Goal: Task Accomplishment & Management: Manage account settings

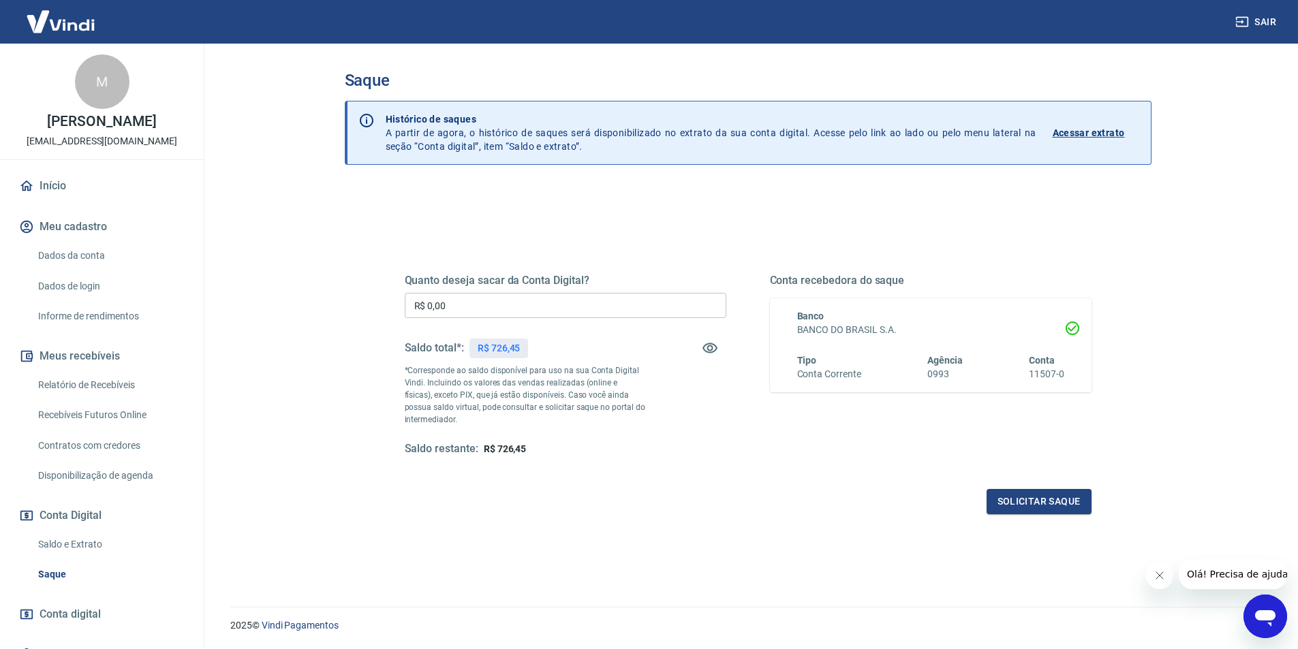
click at [481, 302] on input "R$ 0,00" at bounding box center [566, 305] width 322 height 25
type input "R$ 726,45"
click at [1040, 502] on button "Solicitar saque" at bounding box center [1038, 501] width 105 height 25
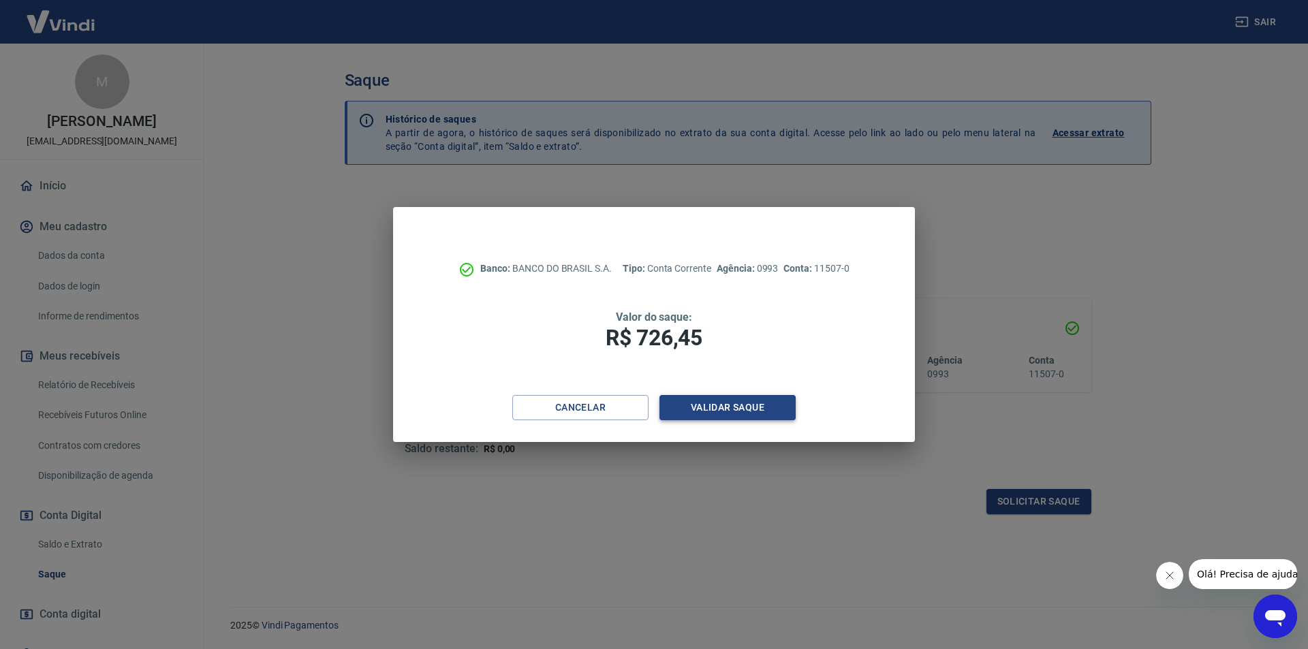
click at [729, 409] on button "Validar saque" at bounding box center [727, 407] width 136 height 25
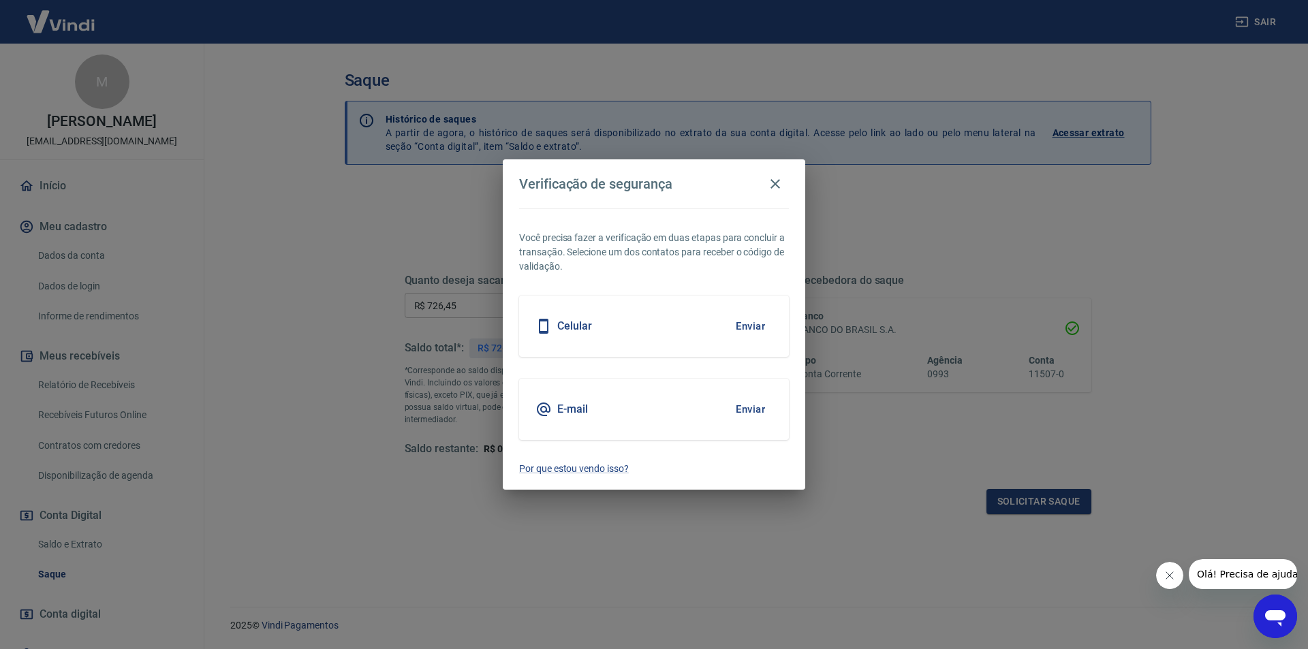
click at [575, 411] on h5 "E-mail" at bounding box center [572, 410] width 31 height 14
click at [748, 411] on button "Enviar" at bounding box center [750, 409] width 44 height 29
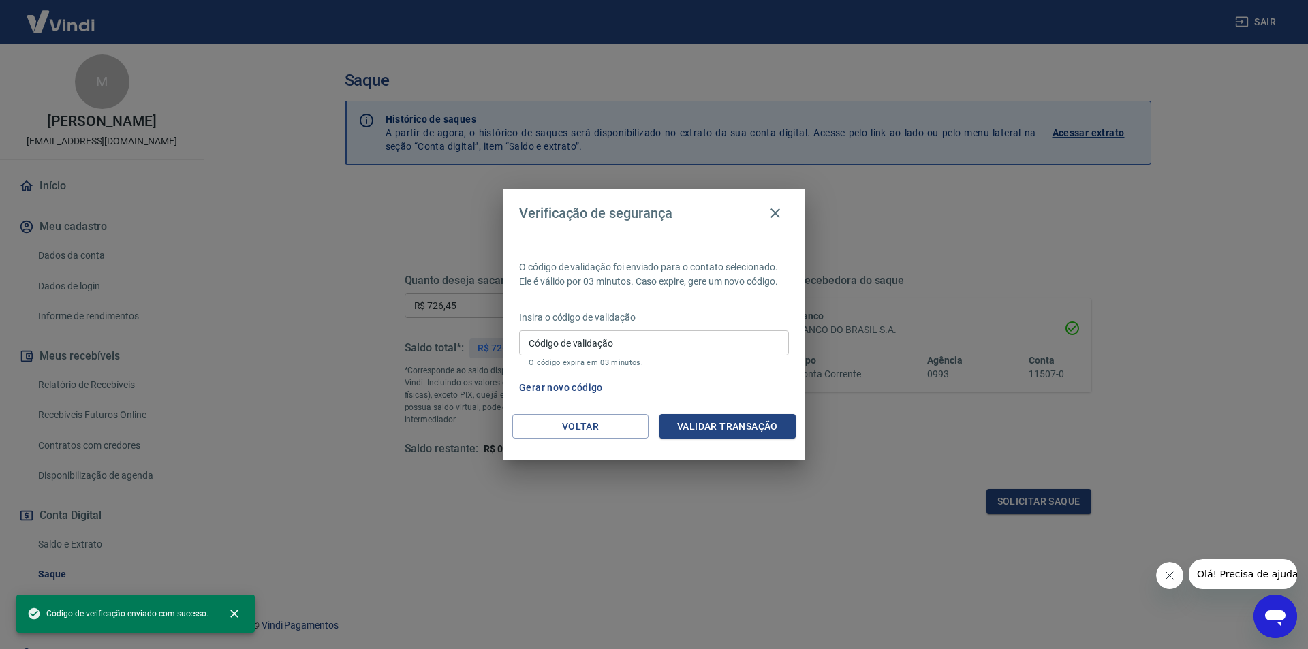
click at [611, 345] on input "Código de validação" at bounding box center [654, 342] width 270 height 25
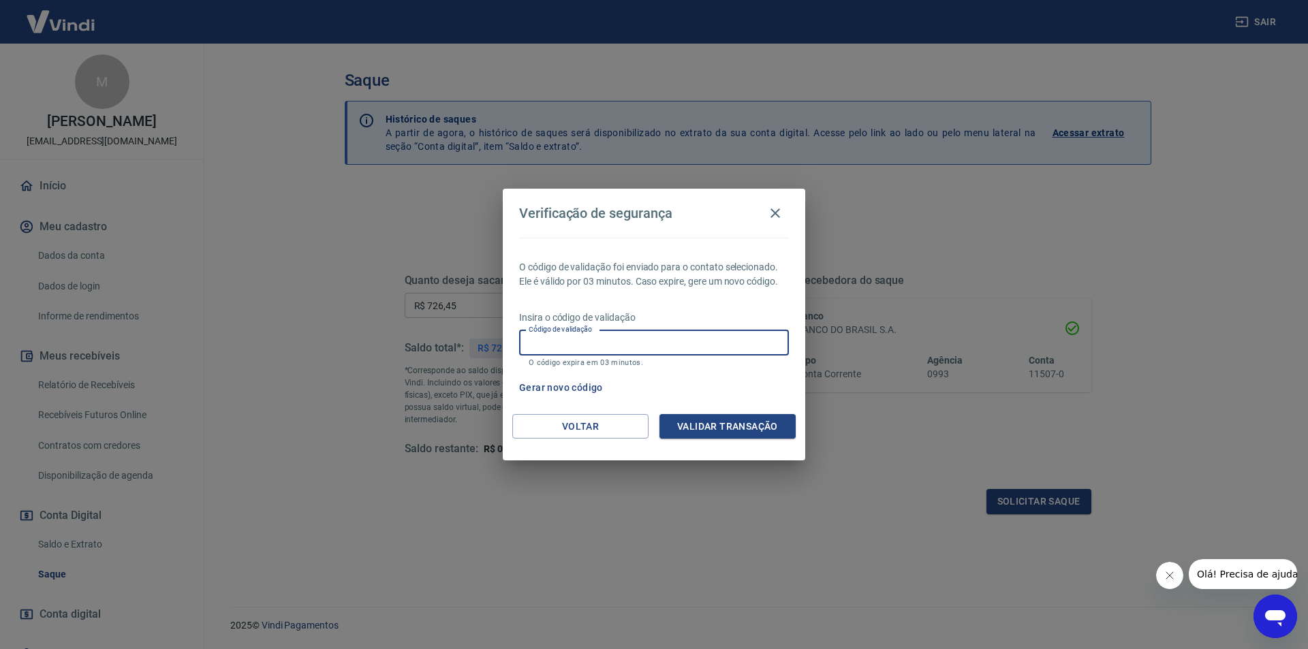
paste input "938534"
type input "938534"
click at [738, 428] on button "Validar transação" at bounding box center [727, 426] width 136 height 25
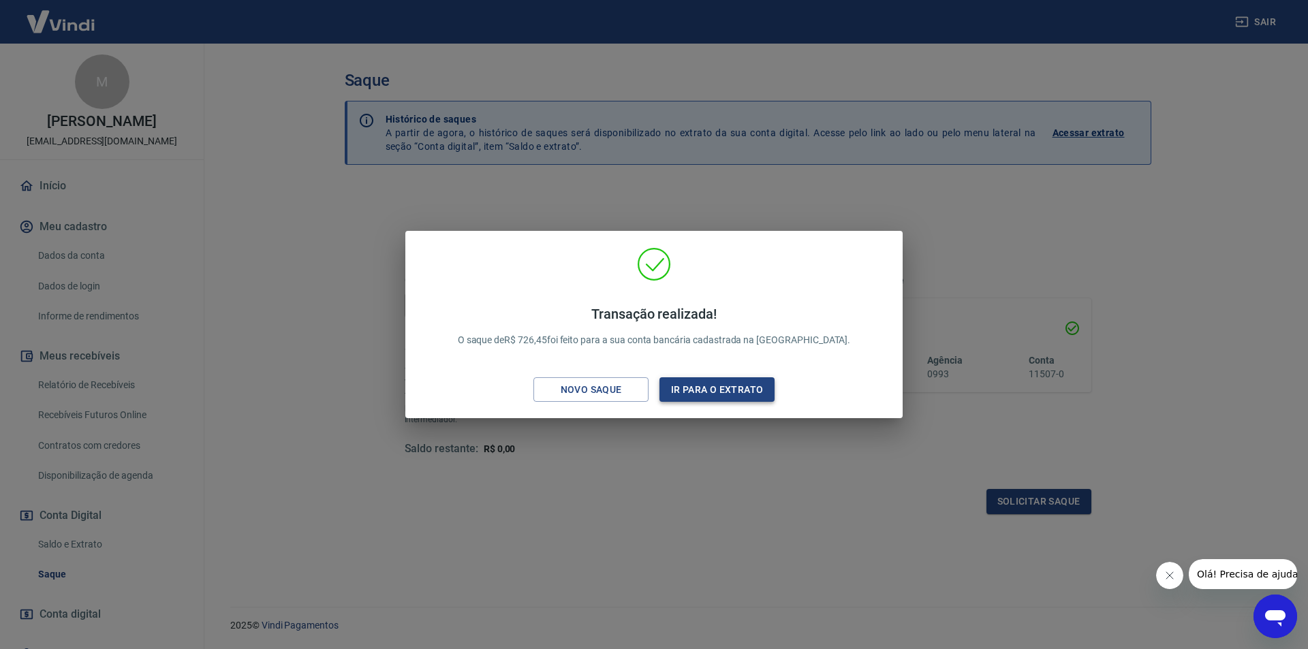
click at [726, 386] on button "Ir para o extrato" at bounding box center [716, 389] width 115 height 25
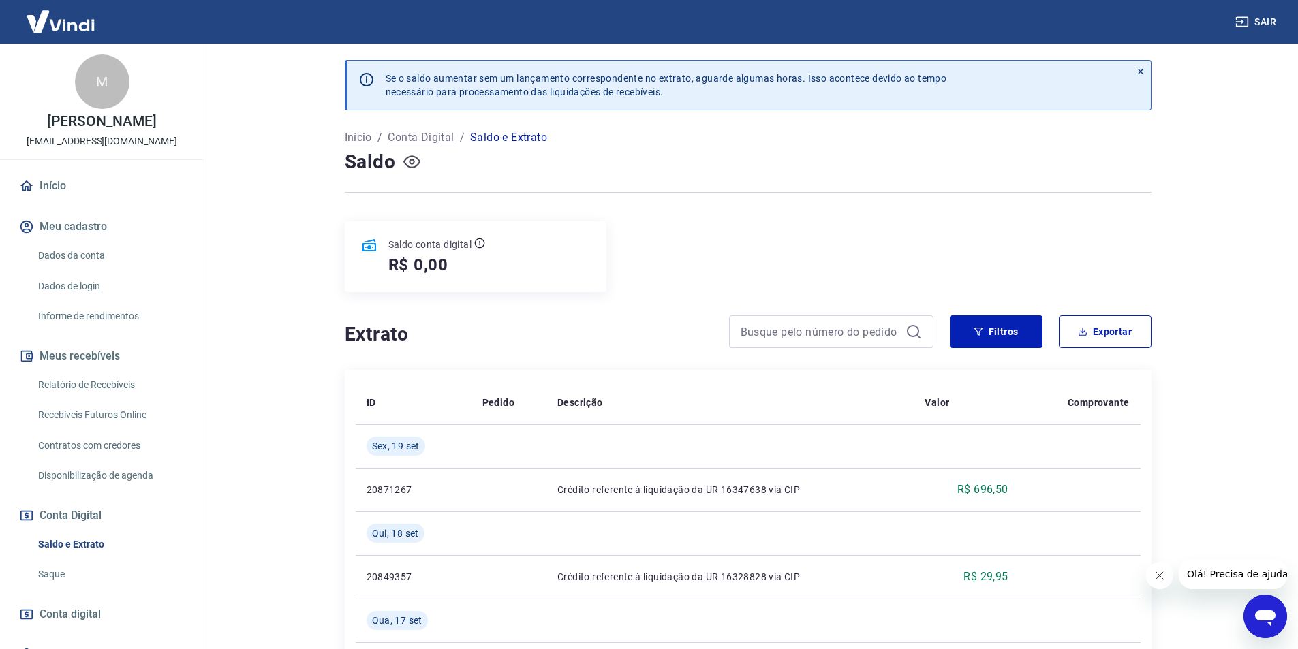
click at [419, 163] on icon "button" at bounding box center [411, 161] width 17 height 13
